Goal: Task Accomplishment & Management: Manage account settings

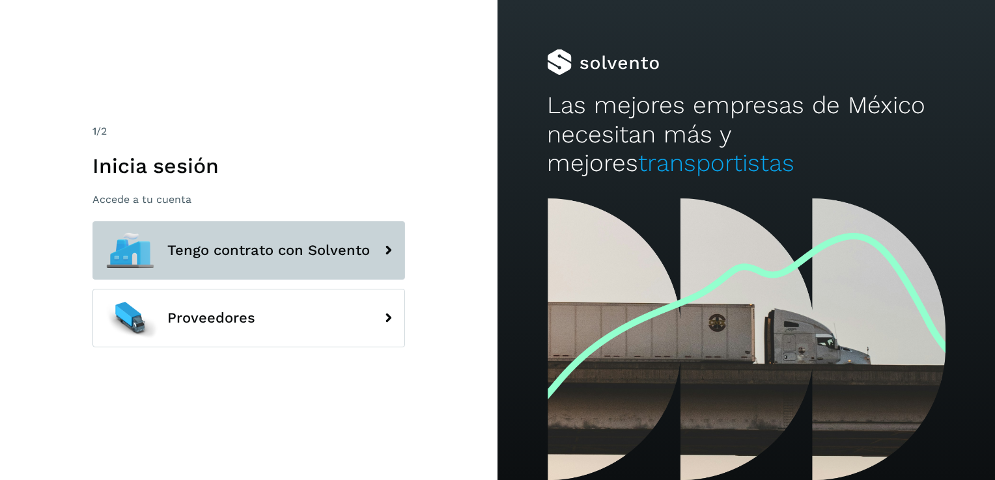
click at [279, 257] on span "Tengo contrato con Solvento" at bounding box center [268, 251] width 202 height 16
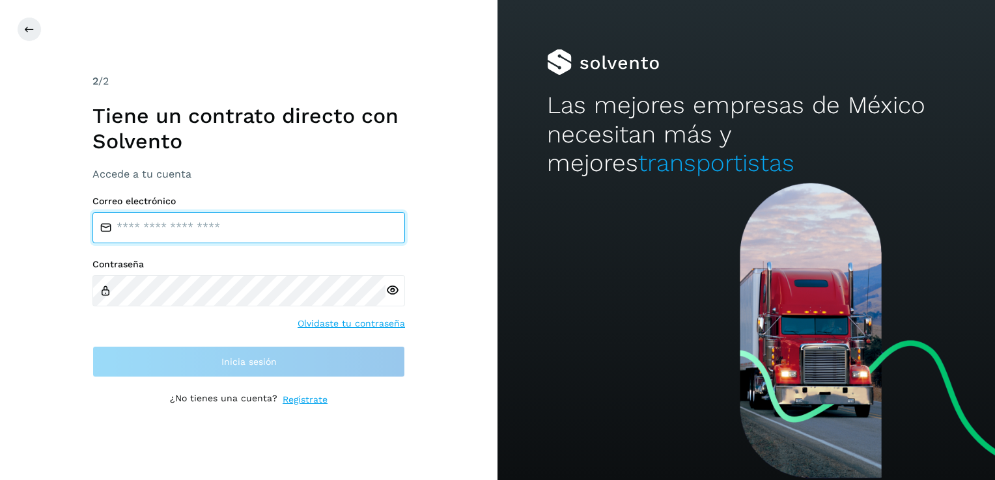
click at [197, 223] on input "email" at bounding box center [248, 227] width 312 height 31
type input "**********"
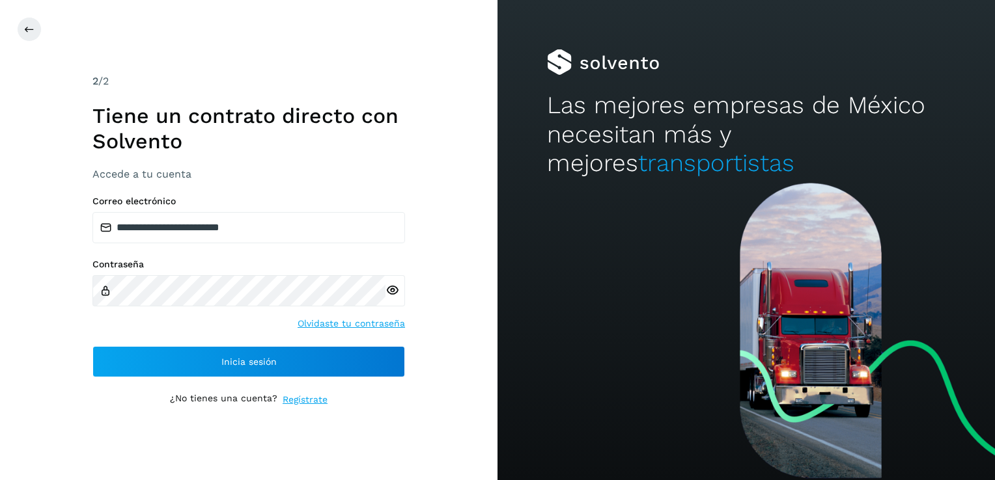
click at [394, 292] on icon at bounding box center [392, 291] width 14 height 14
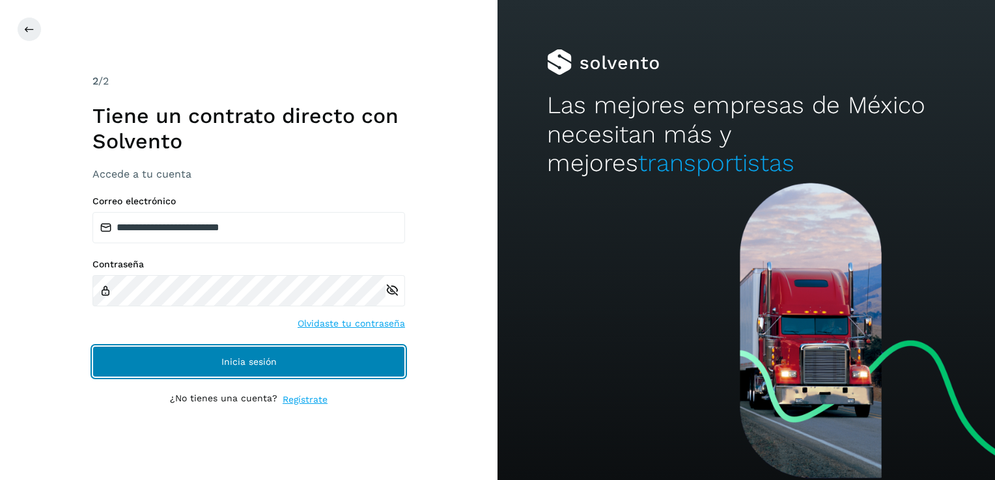
click at [249, 361] on span "Inicia sesión" at bounding box center [248, 361] width 55 height 9
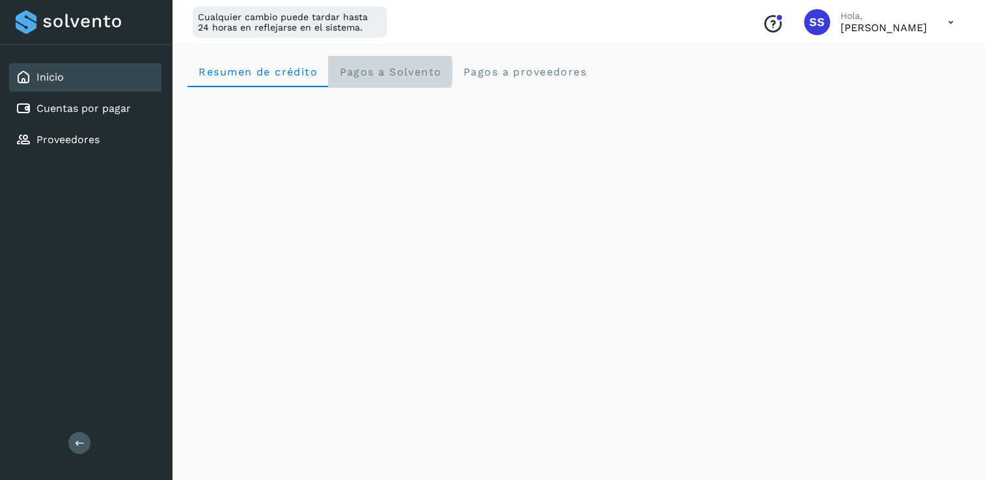
click at [393, 74] on span "Pagos a Solvento" at bounding box center [389, 72] width 103 height 12
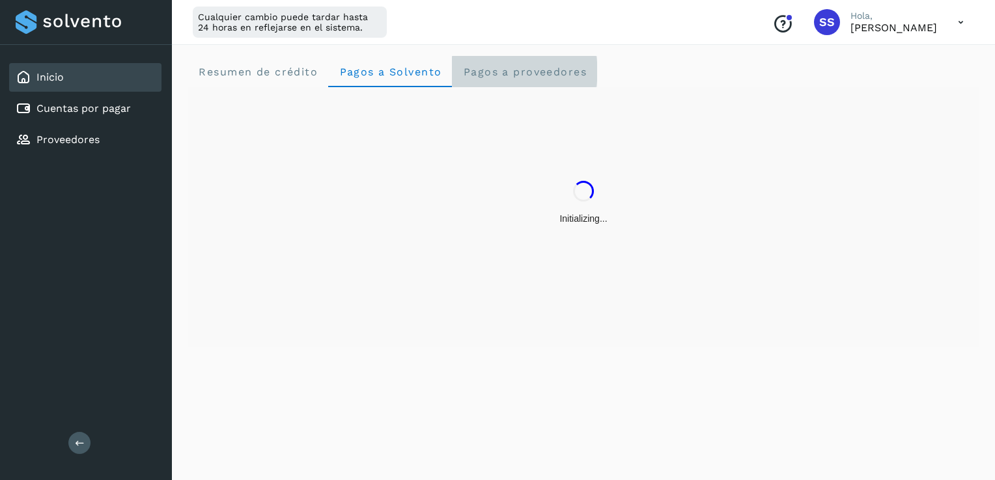
click at [501, 66] on span "Pagos a proveedores" at bounding box center [524, 72] width 124 height 12
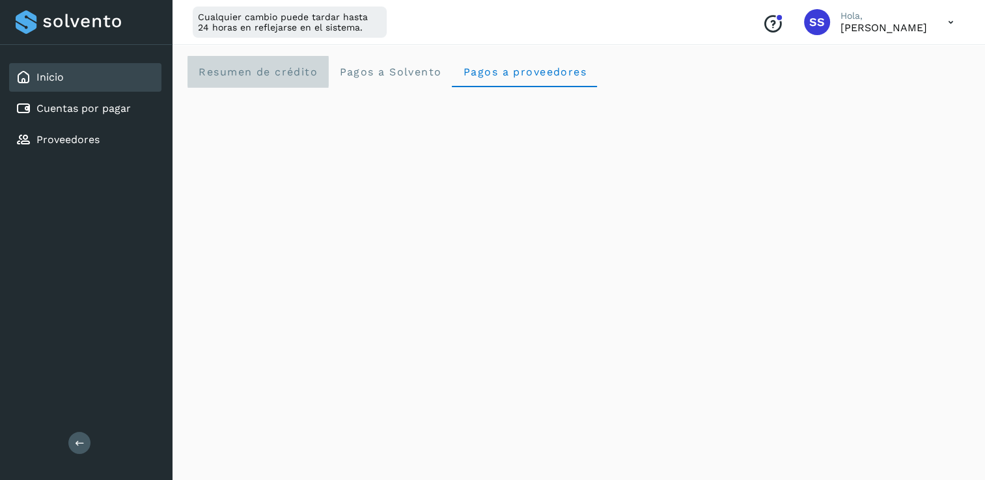
click at [244, 71] on span "Resumen de crédito" at bounding box center [258, 72] width 120 height 12
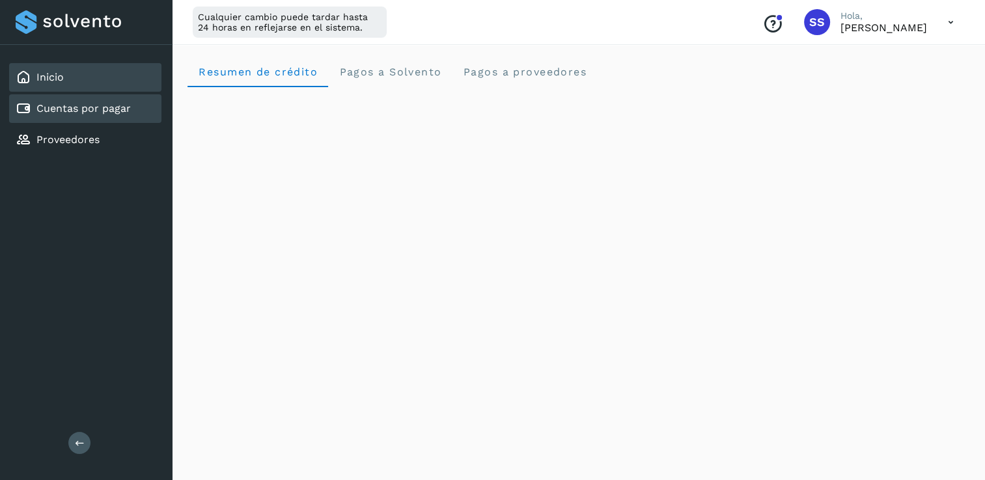
click at [107, 105] on link "Cuentas por pagar" at bounding box center [83, 108] width 94 height 12
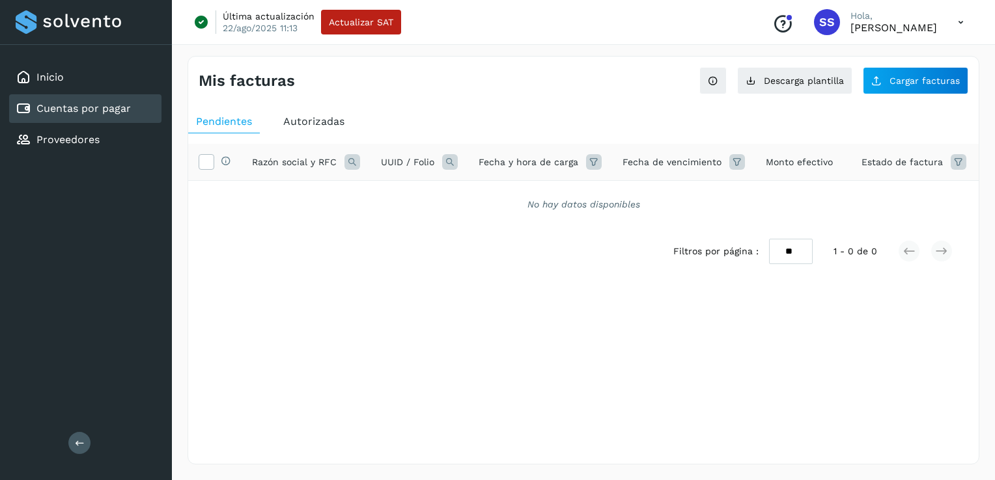
click at [310, 121] on span "Autorizadas" at bounding box center [313, 121] width 61 height 12
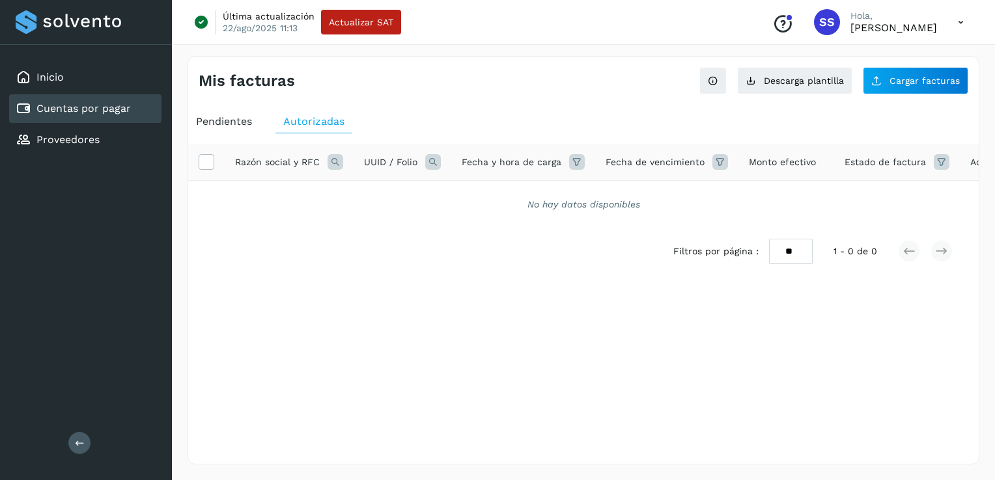
click at [229, 119] on span "Pendientes" at bounding box center [224, 121] width 56 height 12
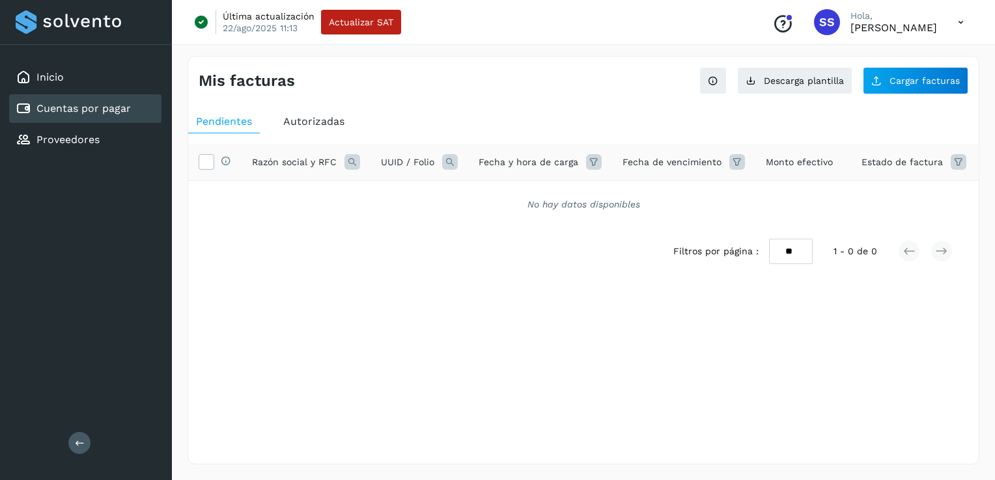
click at [351, 165] on icon at bounding box center [352, 162] width 16 height 16
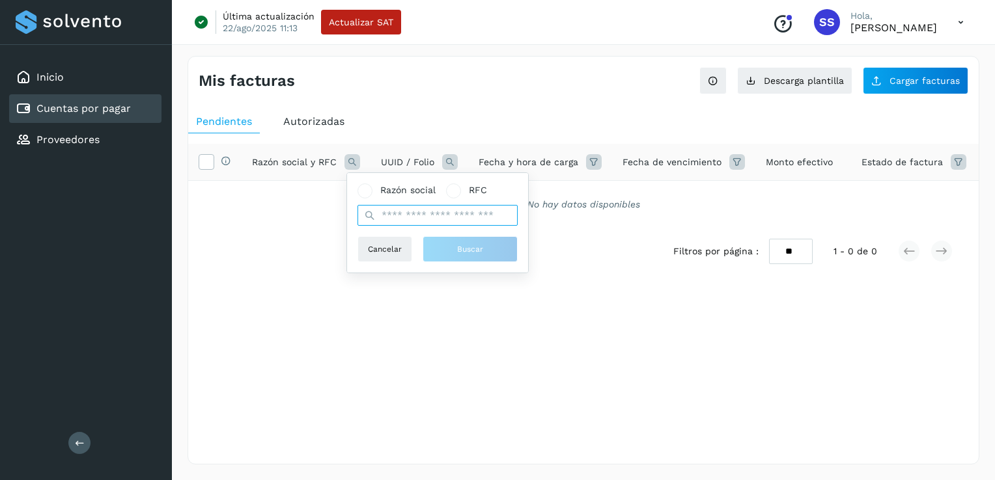
click at [396, 217] on input "text" at bounding box center [437, 215] width 160 height 21
type input "***"
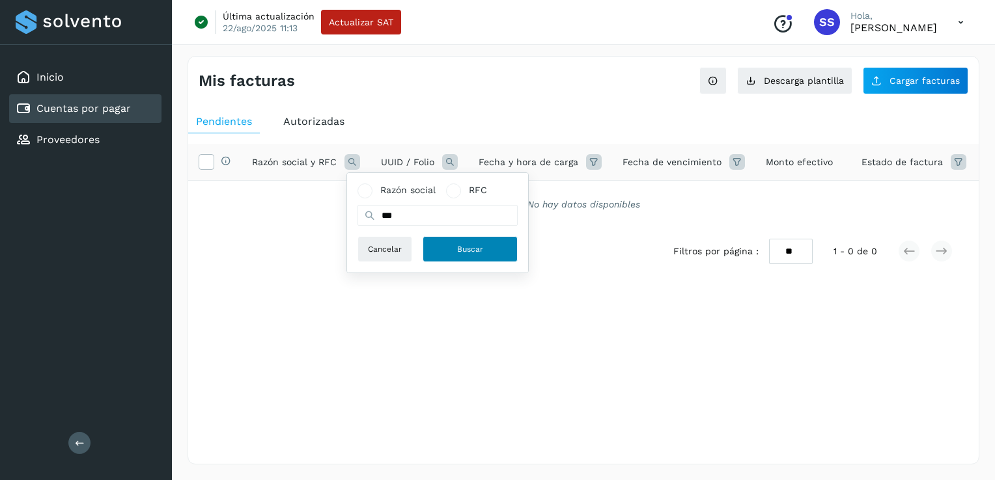
click at [457, 262] on button "Buscar" at bounding box center [469, 249] width 95 height 26
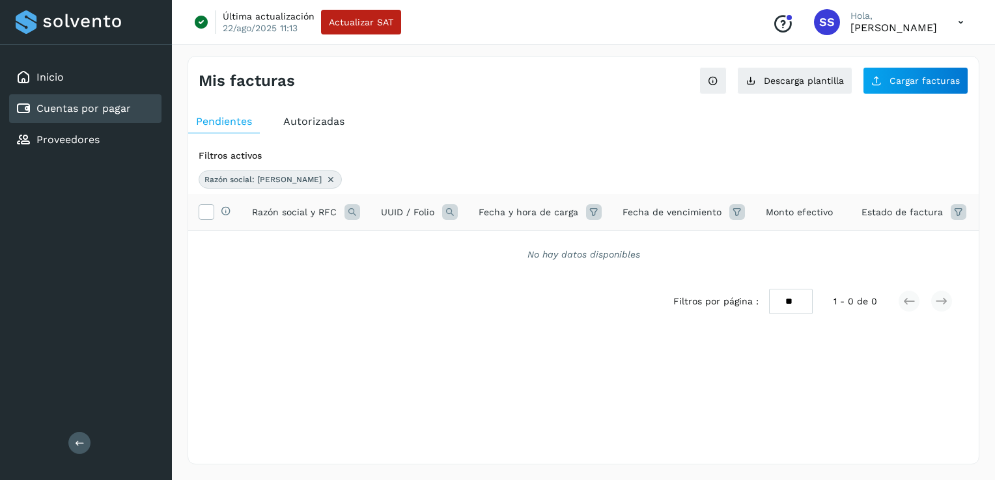
click at [325, 178] on icon at bounding box center [330, 179] width 10 height 10
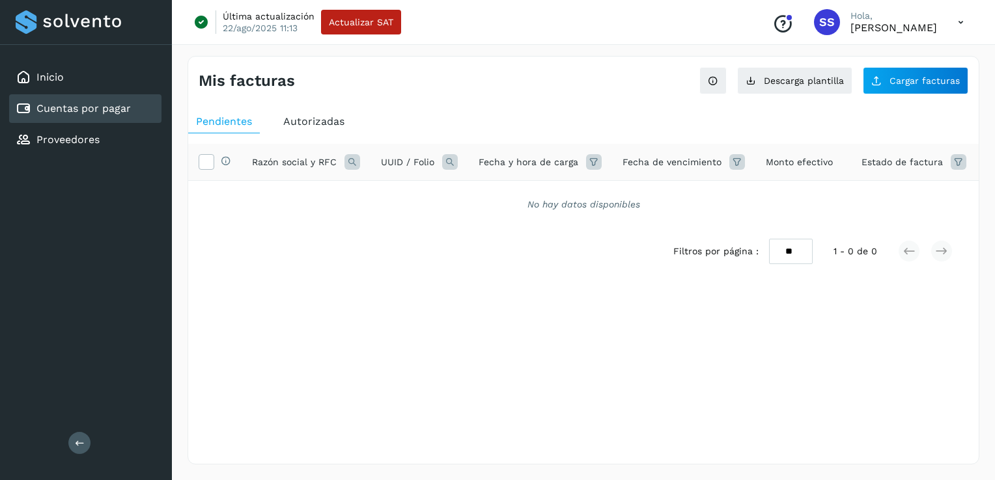
click at [297, 124] on span "Autorizadas" at bounding box center [313, 121] width 61 height 12
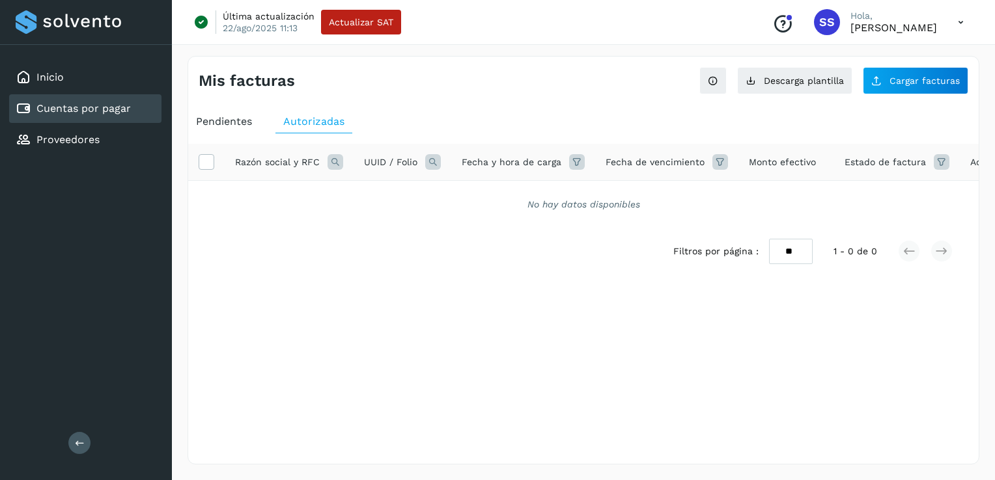
click at [333, 163] on icon at bounding box center [335, 162] width 16 height 16
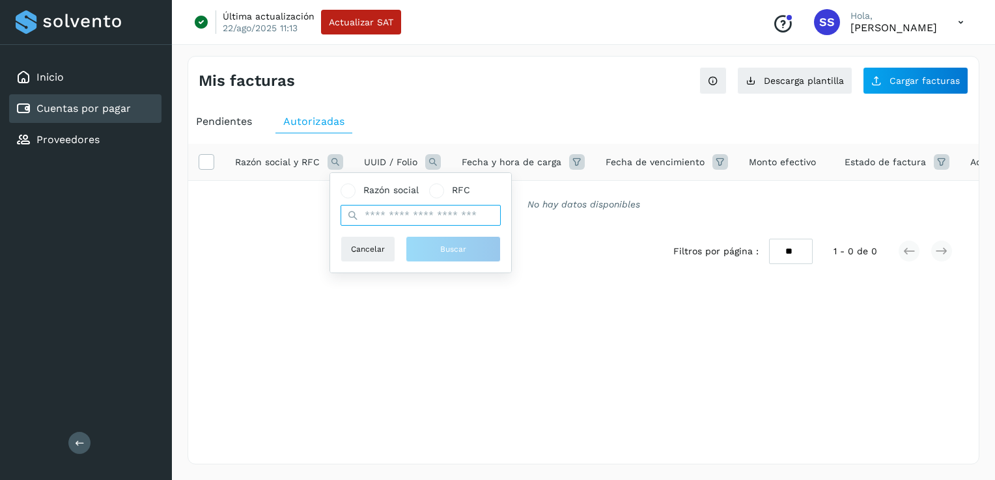
click at [380, 223] on input "text" at bounding box center [420, 215] width 160 height 21
type input "***"
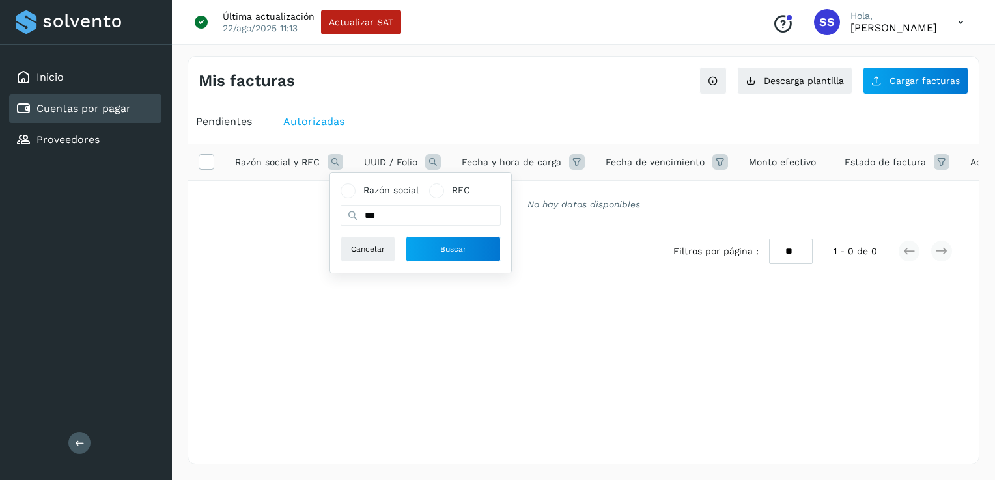
click at [352, 214] on icon at bounding box center [353, 216] width 12 height 12
click at [443, 259] on button "Buscar" at bounding box center [453, 249] width 95 height 26
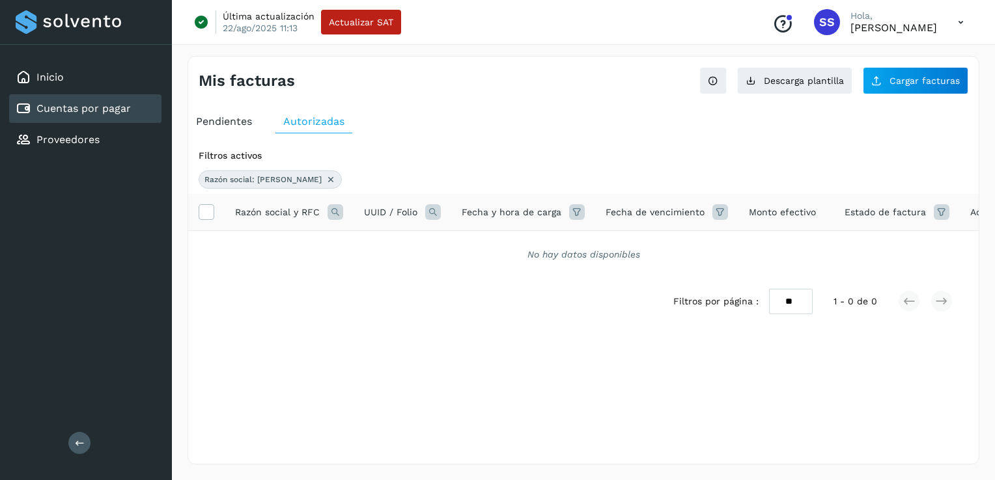
click at [325, 178] on icon at bounding box center [330, 179] width 10 height 10
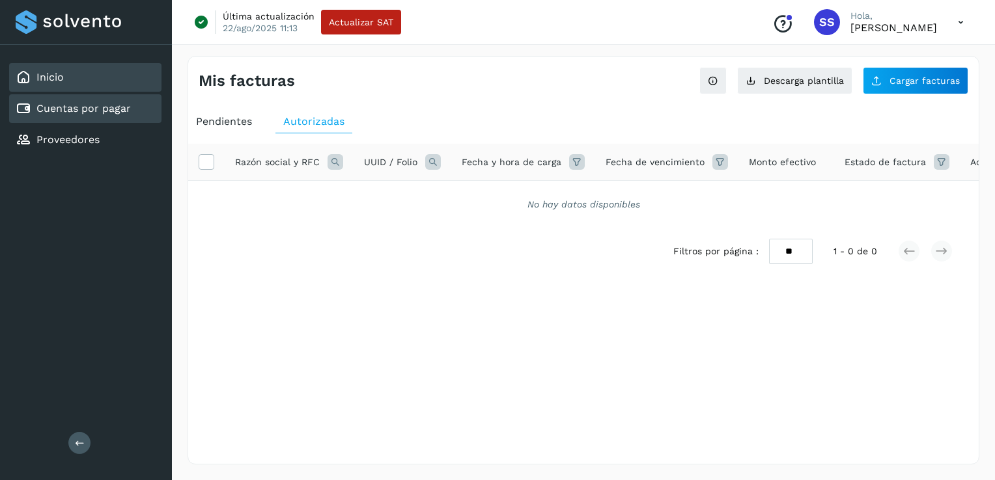
click at [49, 81] on link "Inicio" at bounding box center [49, 77] width 27 height 12
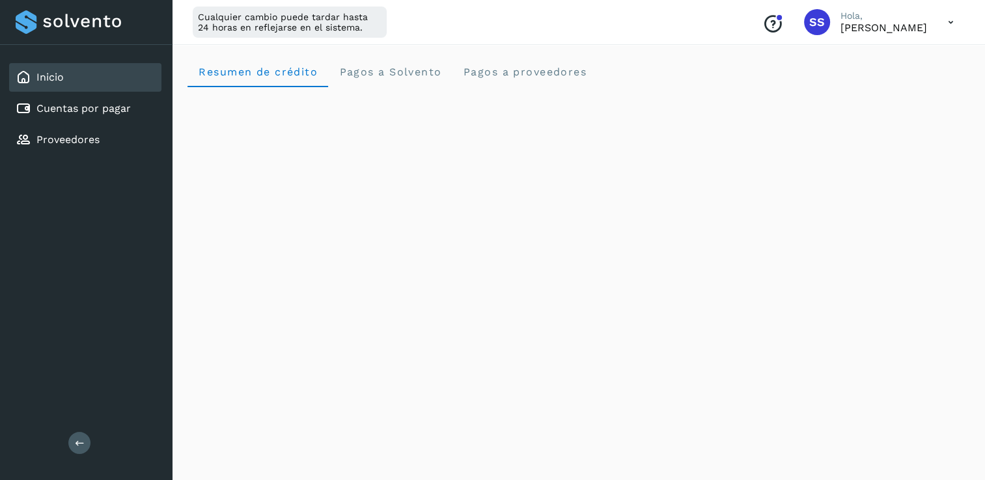
click at [952, 22] on icon at bounding box center [950, 22] width 27 height 27
click at [866, 91] on div "Cerrar sesión" at bounding box center [885, 84] width 155 height 25
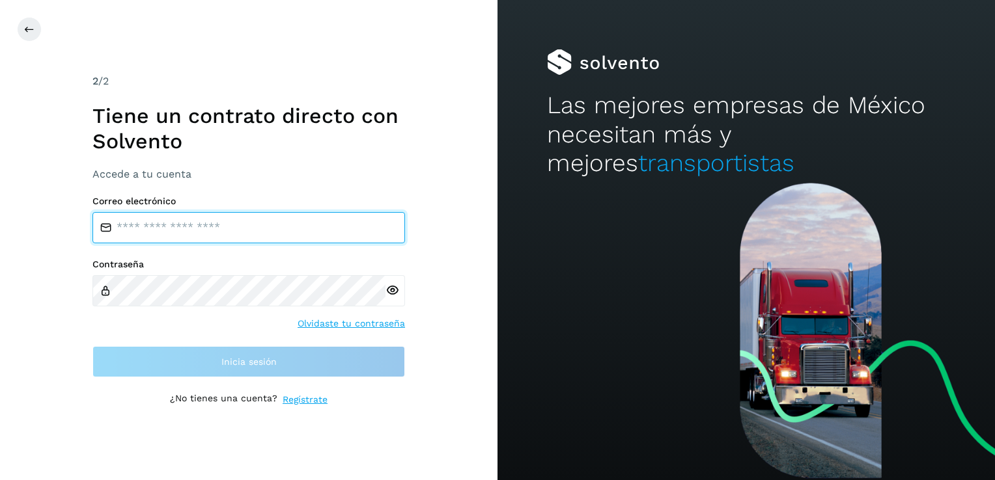
type input "**********"
